Goal: Book appointment/travel/reservation

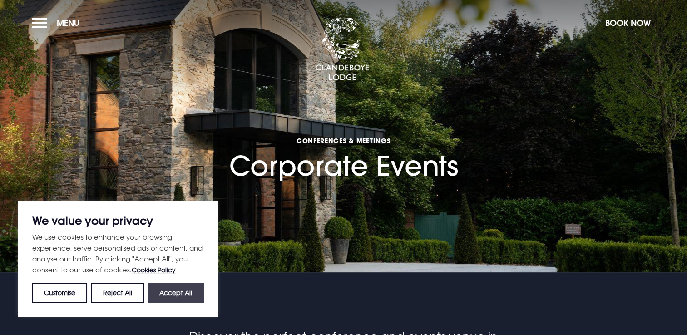
click at [169, 293] on button "Accept All" at bounding box center [175, 293] width 56 height 20
checkbox input "true"
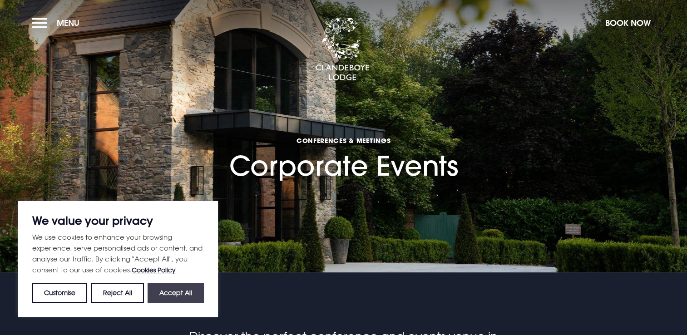
checkbox input "true"
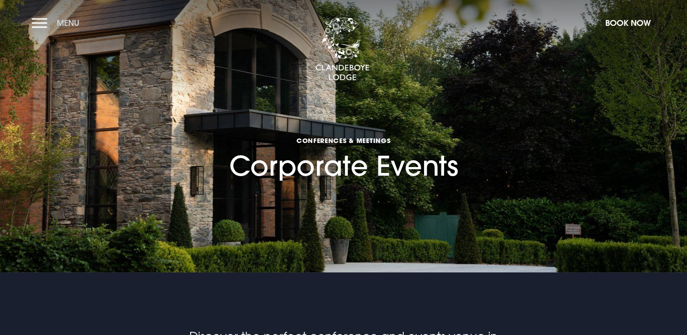
click at [36, 23] on button "Menu" at bounding box center [58, 23] width 52 height 20
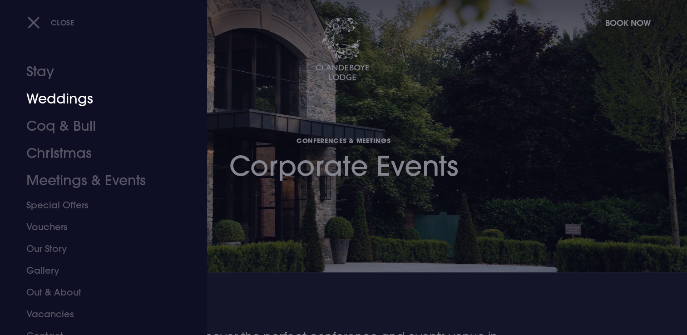
click at [83, 101] on link "Weddings" at bounding box center [97, 98] width 143 height 27
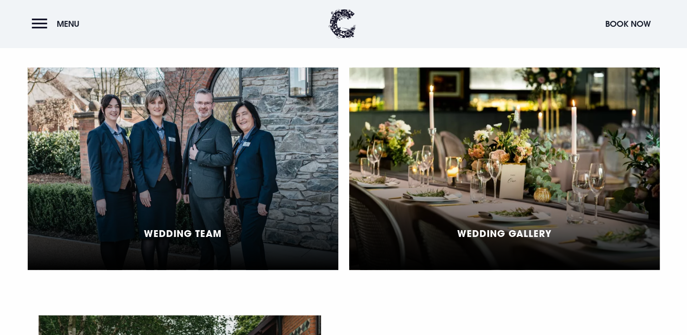
scroll to position [2327, 0]
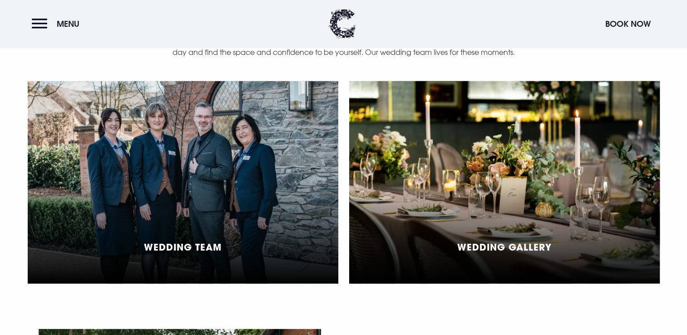
click at [510, 221] on div "Wedding Gallery" at bounding box center [504, 182] width 310 height 202
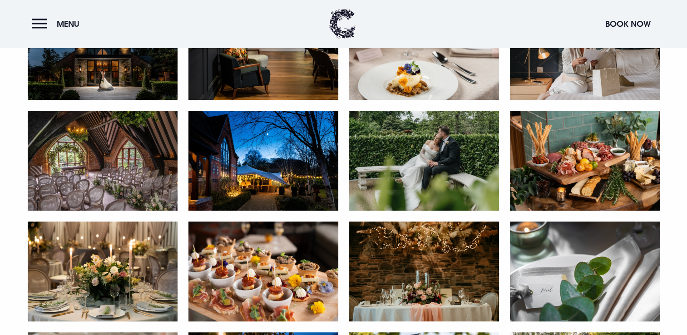
scroll to position [519, 0]
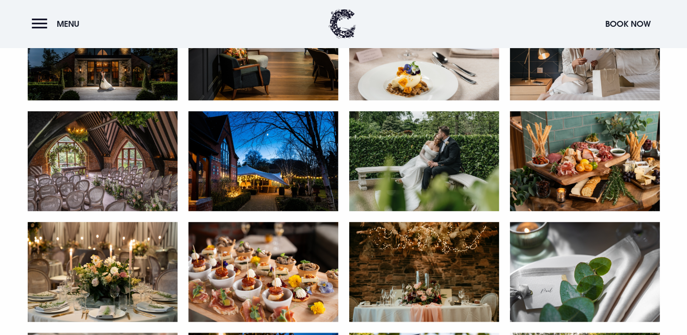
click at [127, 160] on img at bounding box center [103, 161] width 150 height 100
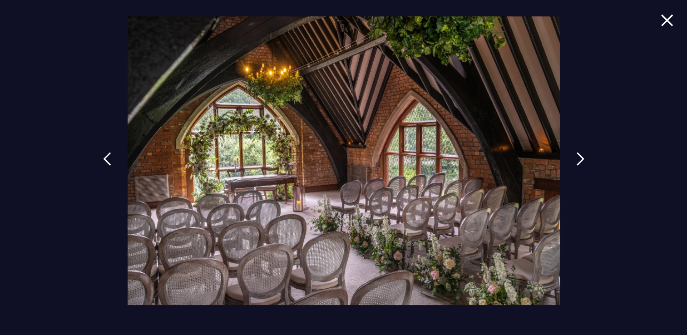
click at [671, 24] on img at bounding box center [666, 20] width 13 height 12
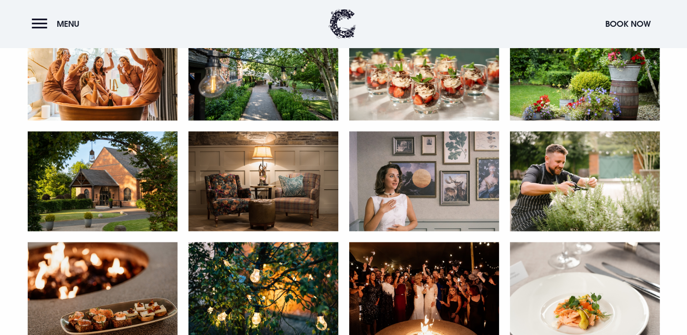
scroll to position [1607, 0]
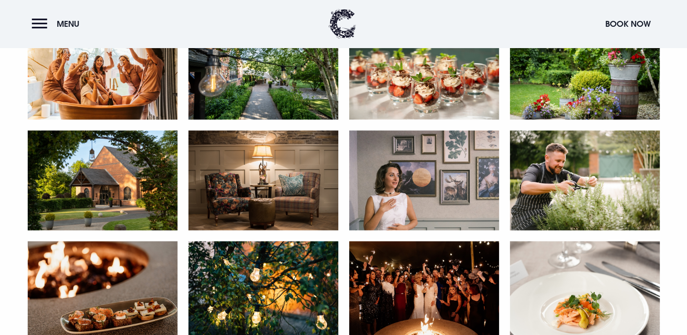
click at [98, 194] on img at bounding box center [103, 180] width 150 height 100
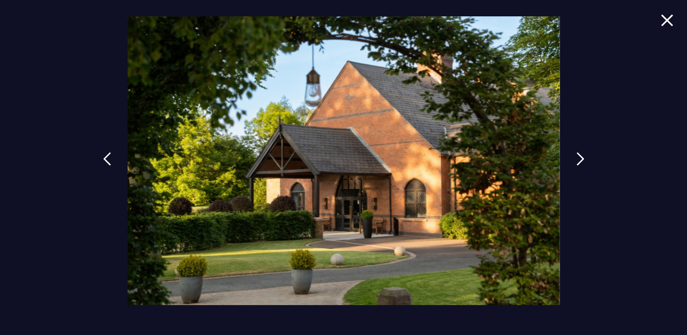
click at [671, 14] on img at bounding box center [666, 20] width 13 height 12
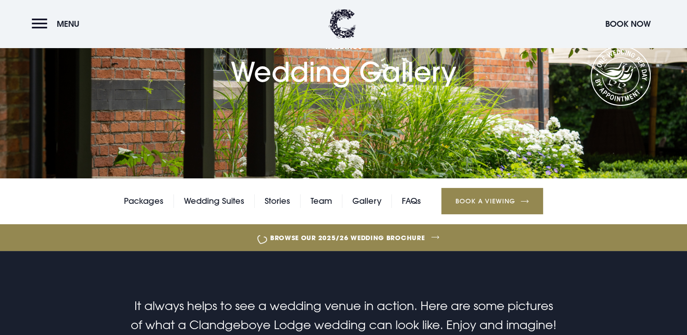
scroll to position [94, 0]
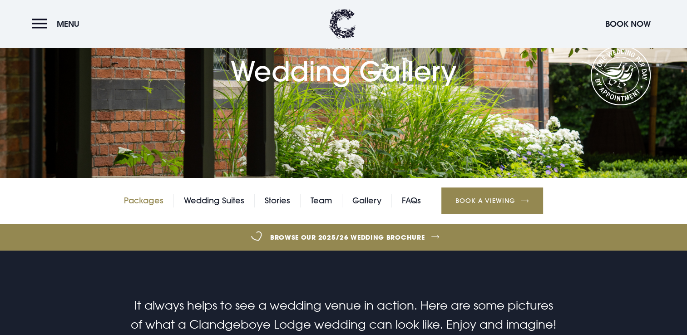
click at [153, 199] on link "Packages" at bounding box center [143, 201] width 39 height 14
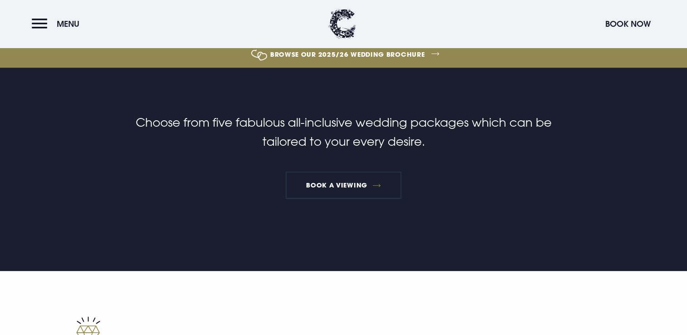
scroll to position [278, 0]
